Goal: Task Accomplishment & Management: Complete application form

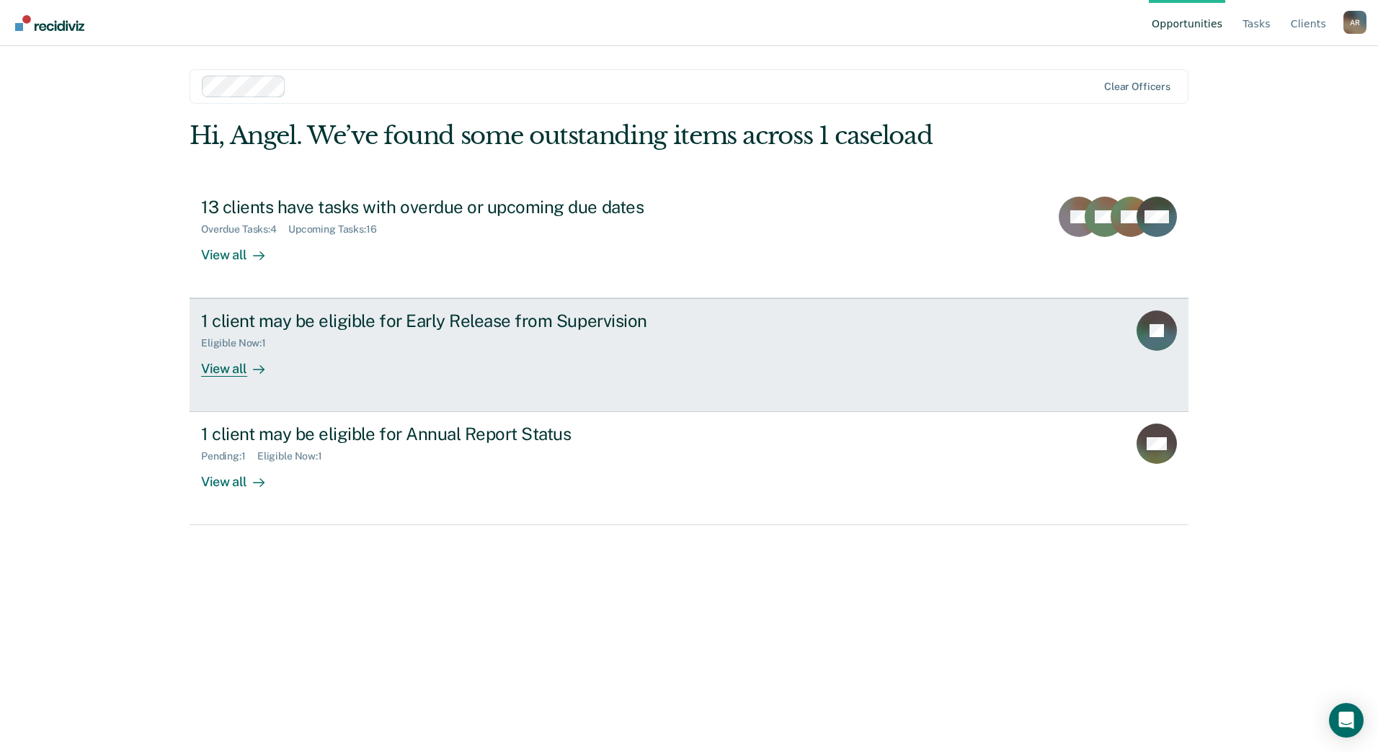
click at [220, 370] on div "View all" at bounding box center [241, 363] width 81 height 28
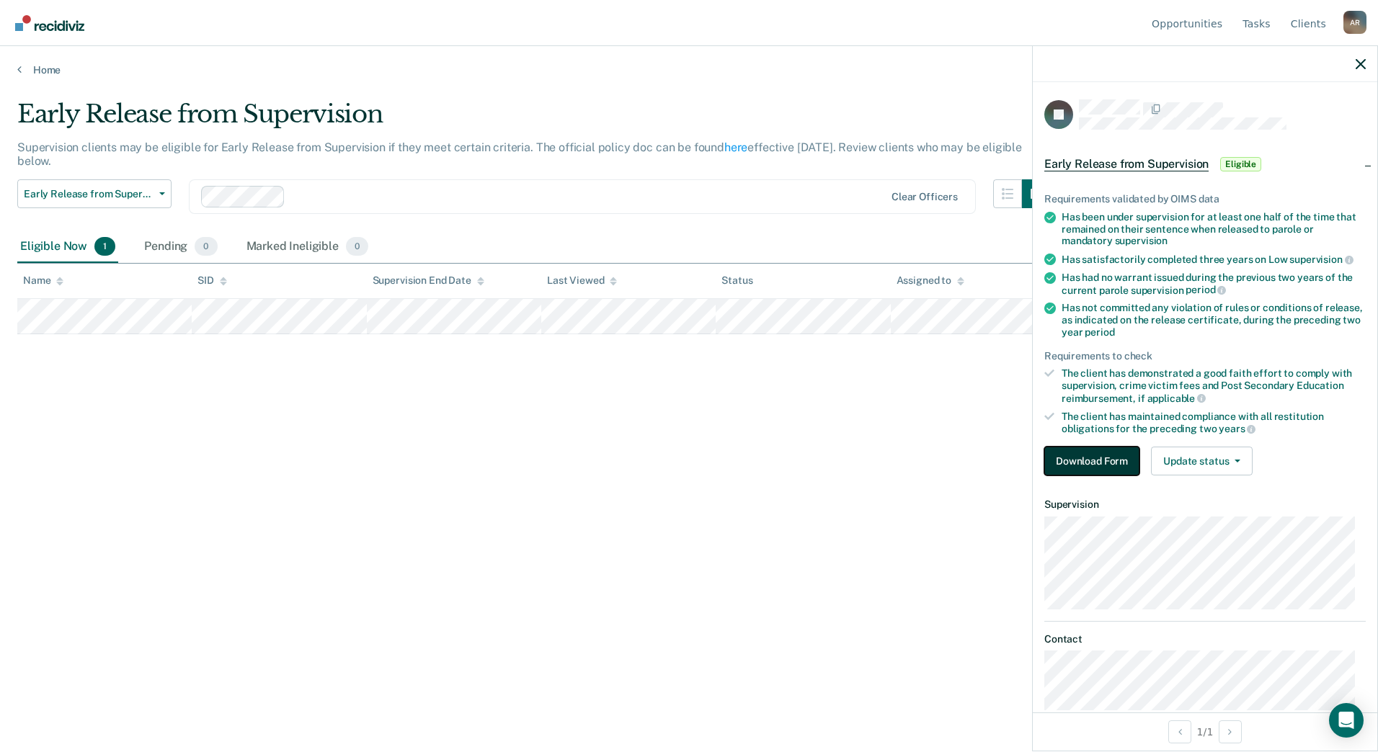
click at [1100, 461] on button "Download Form" at bounding box center [1091, 461] width 95 height 29
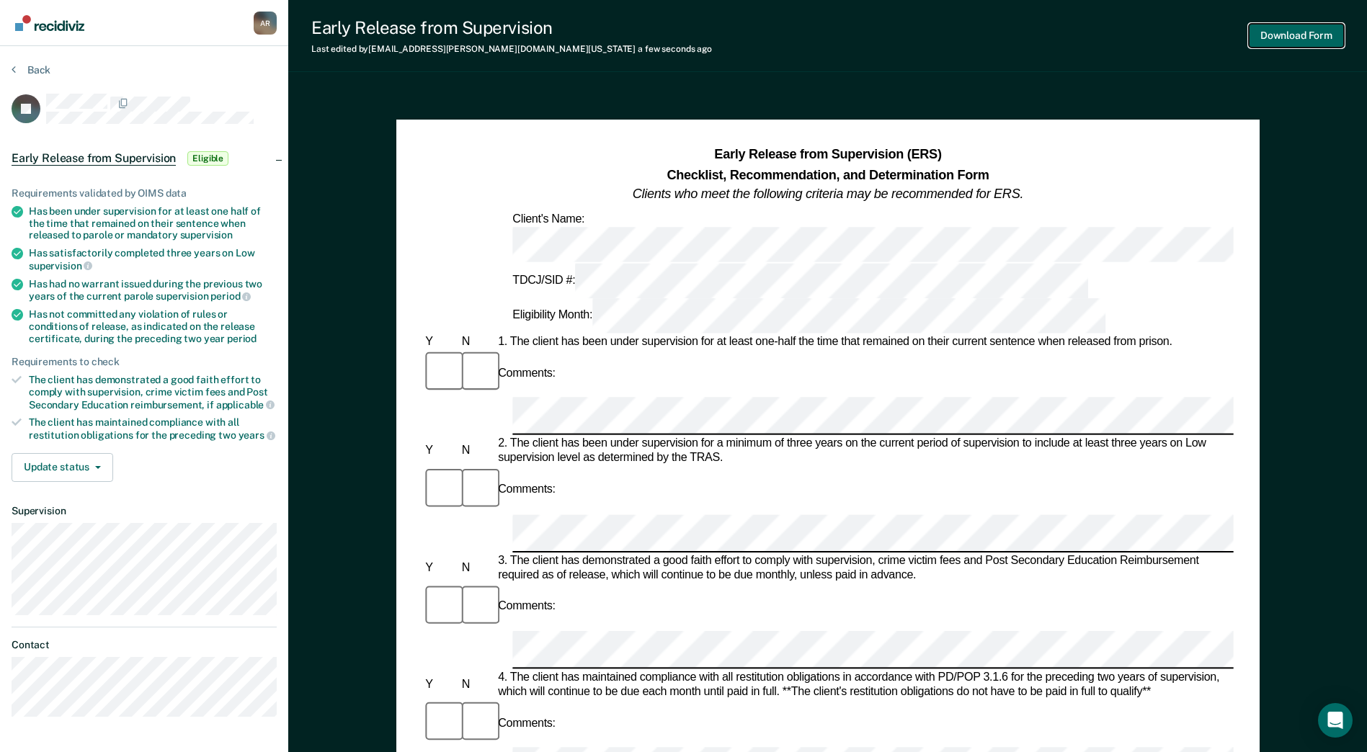
click at [1299, 40] on button "Download Form" at bounding box center [1296, 36] width 95 height 24
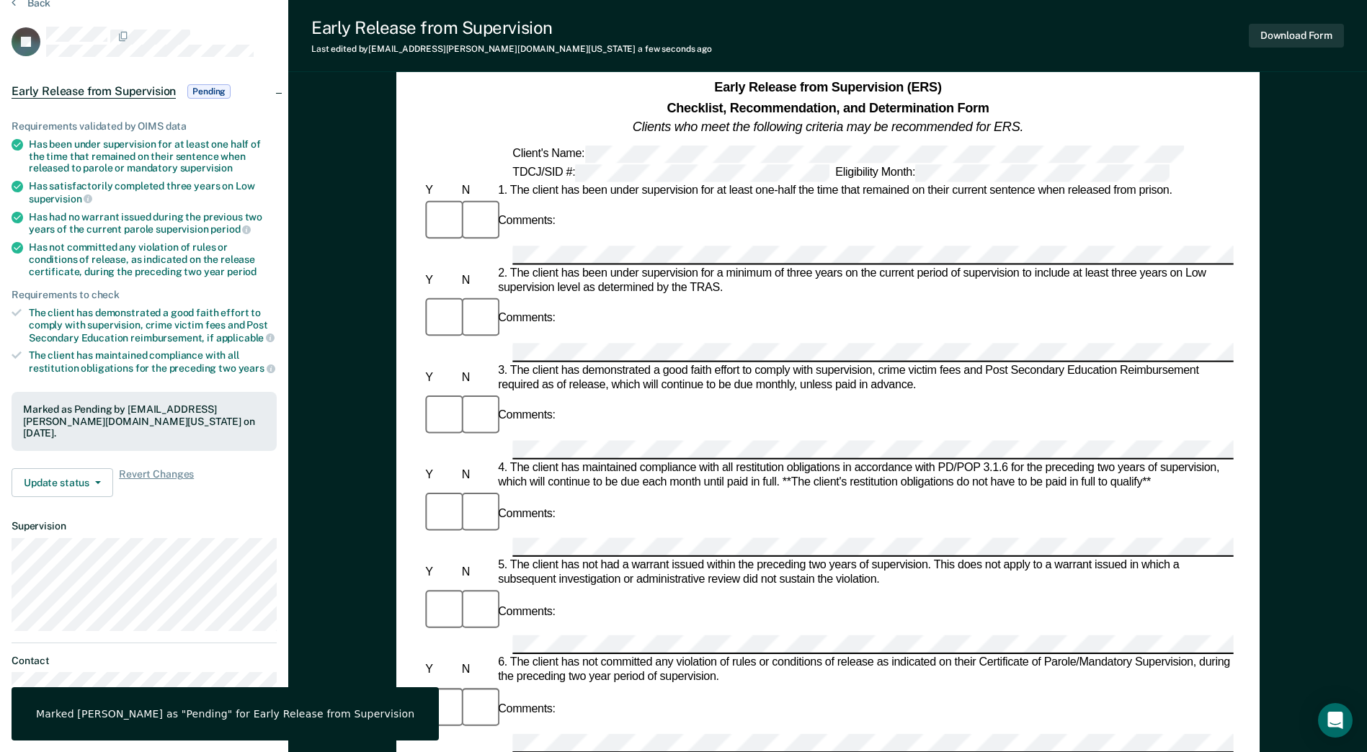
scroll to position [144, 0]
